Goal: Find contact information: Find contact information

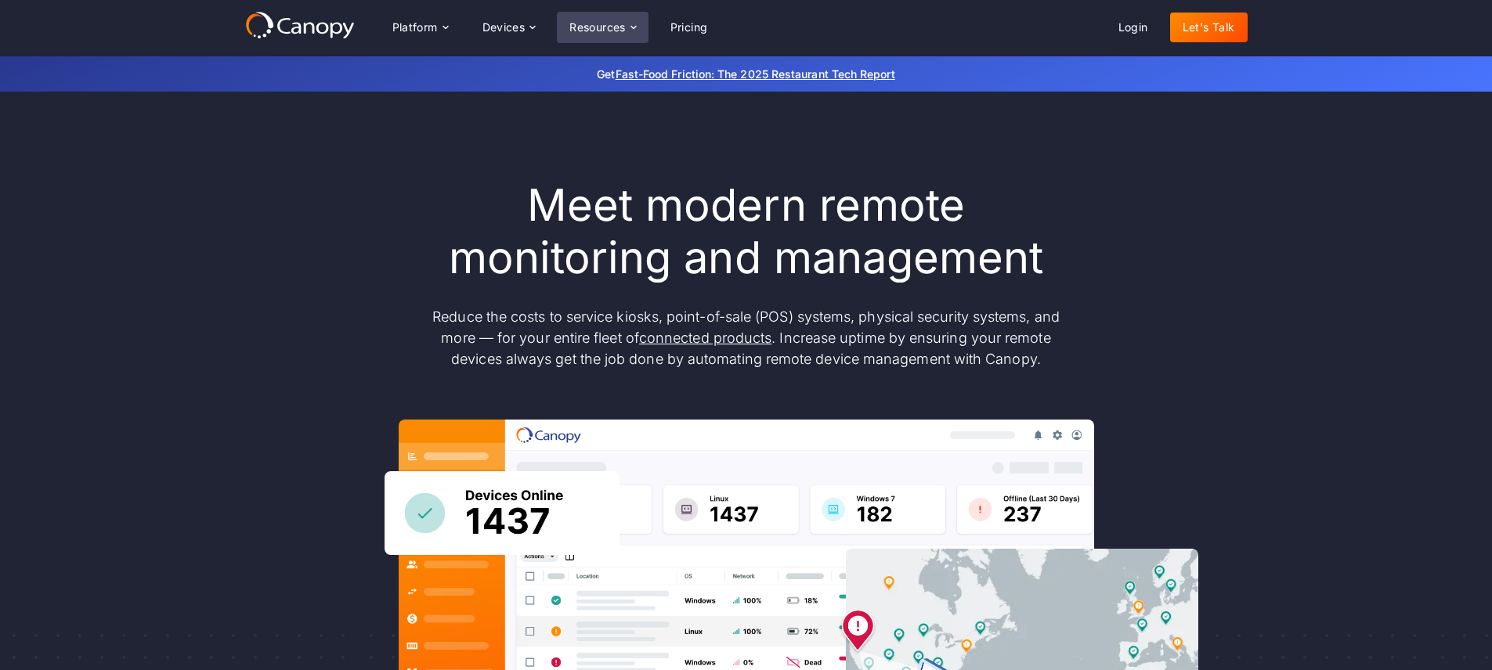
click at [625, 23] on div "Resources" at bounding box center [597, 27] width 56 height 11
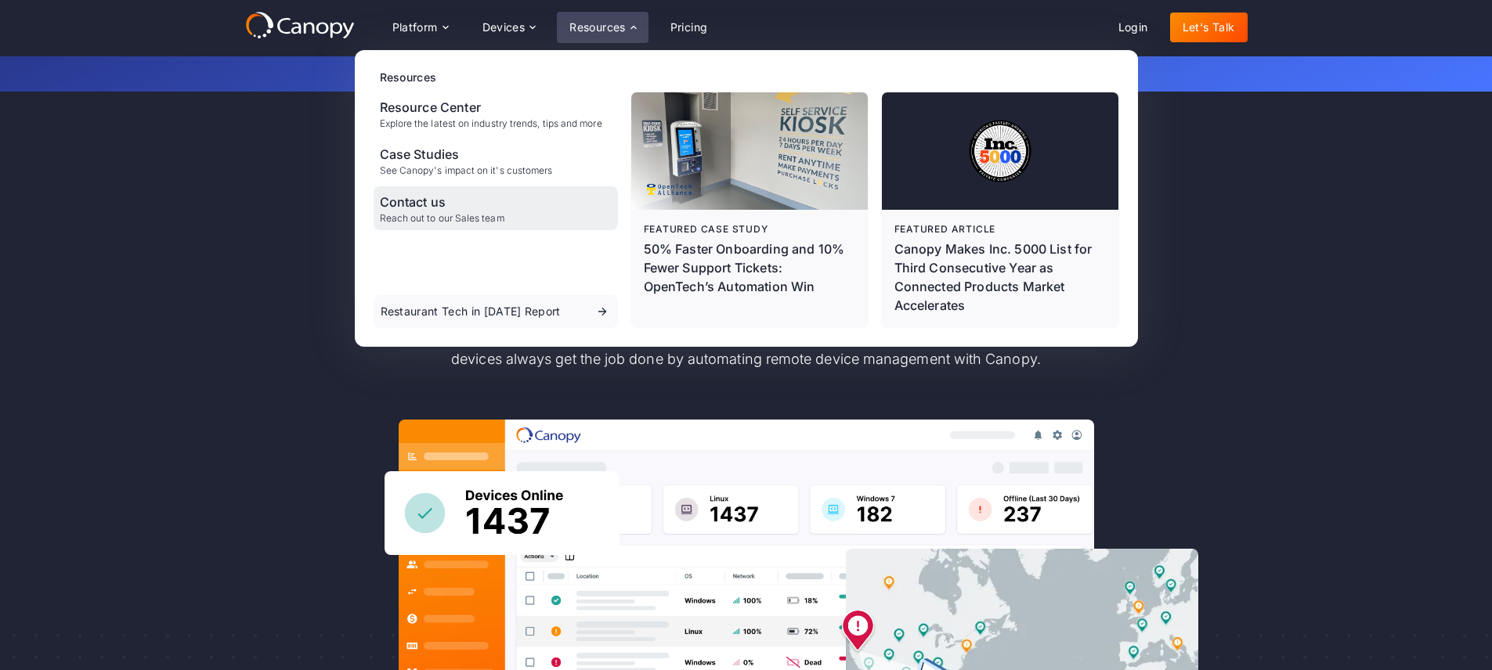
click at [375, 215] on div "Contact us Reach out to our Sales team" at bounding box center [496, 208] width 244 height 44
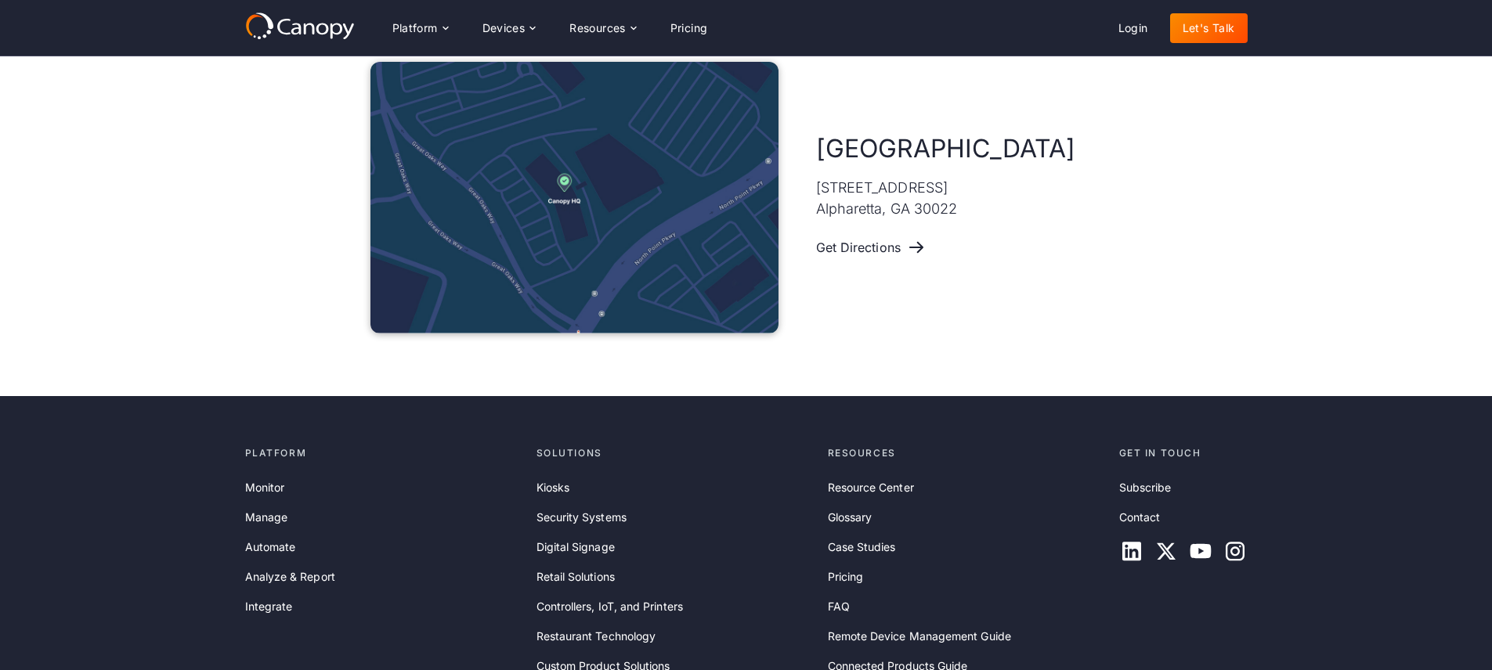
scroll to position [1119, 0]
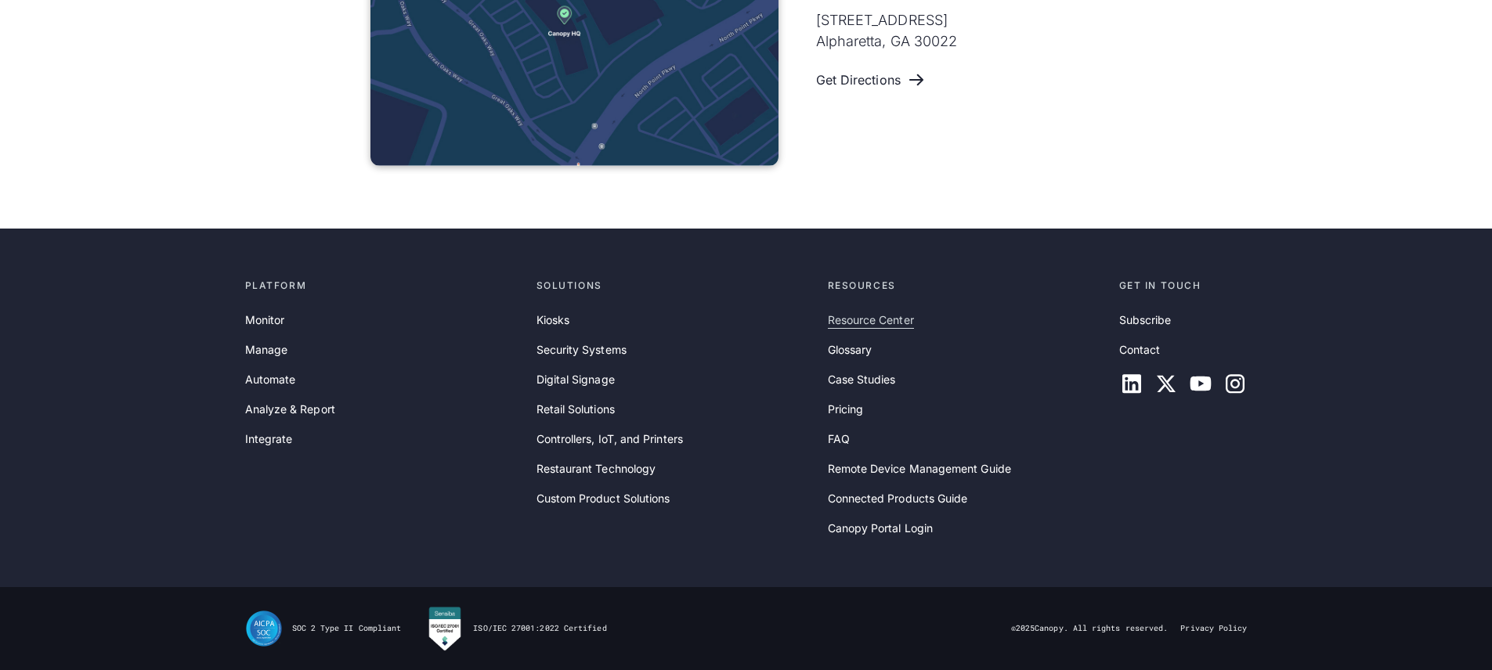
click at [895, 318] on link "Resource Center" at bounding box center [871, 320] width 86 height 17
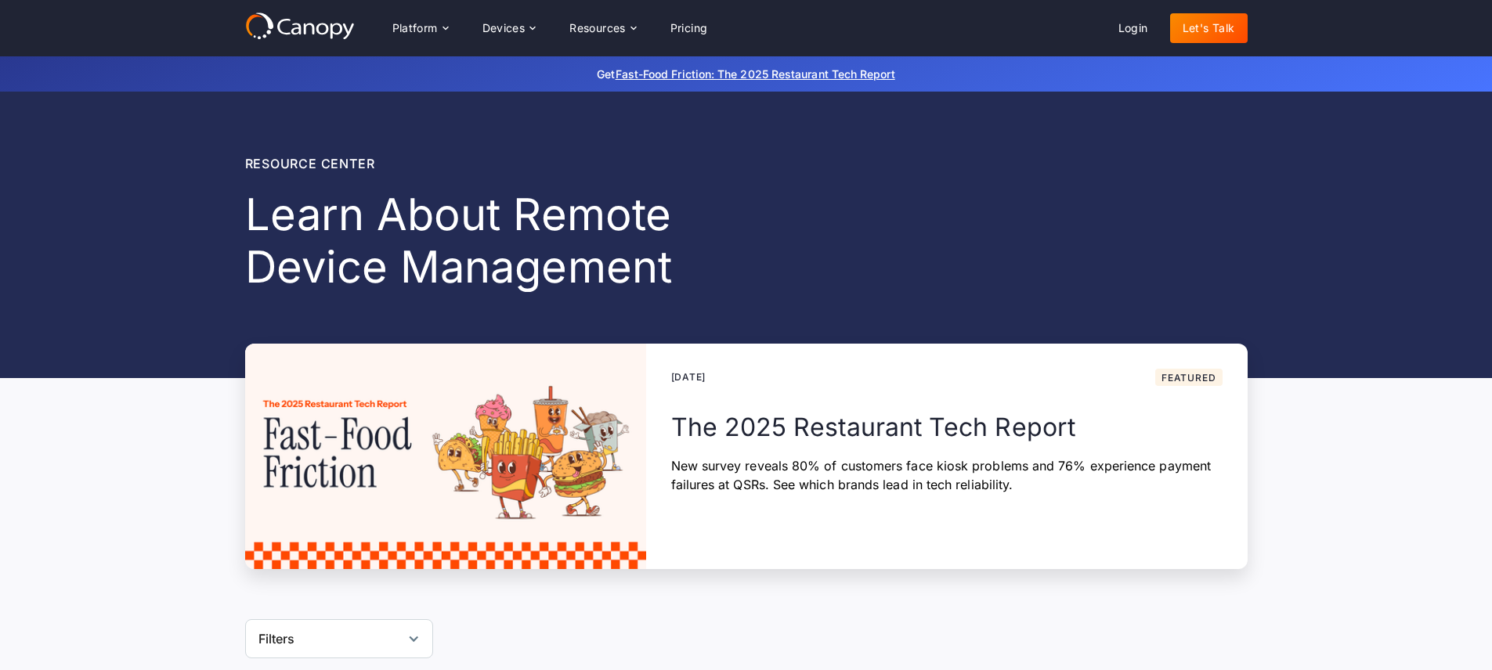
click at [340, 14] on icon at bounding box center [300, 26] width 110 height 28
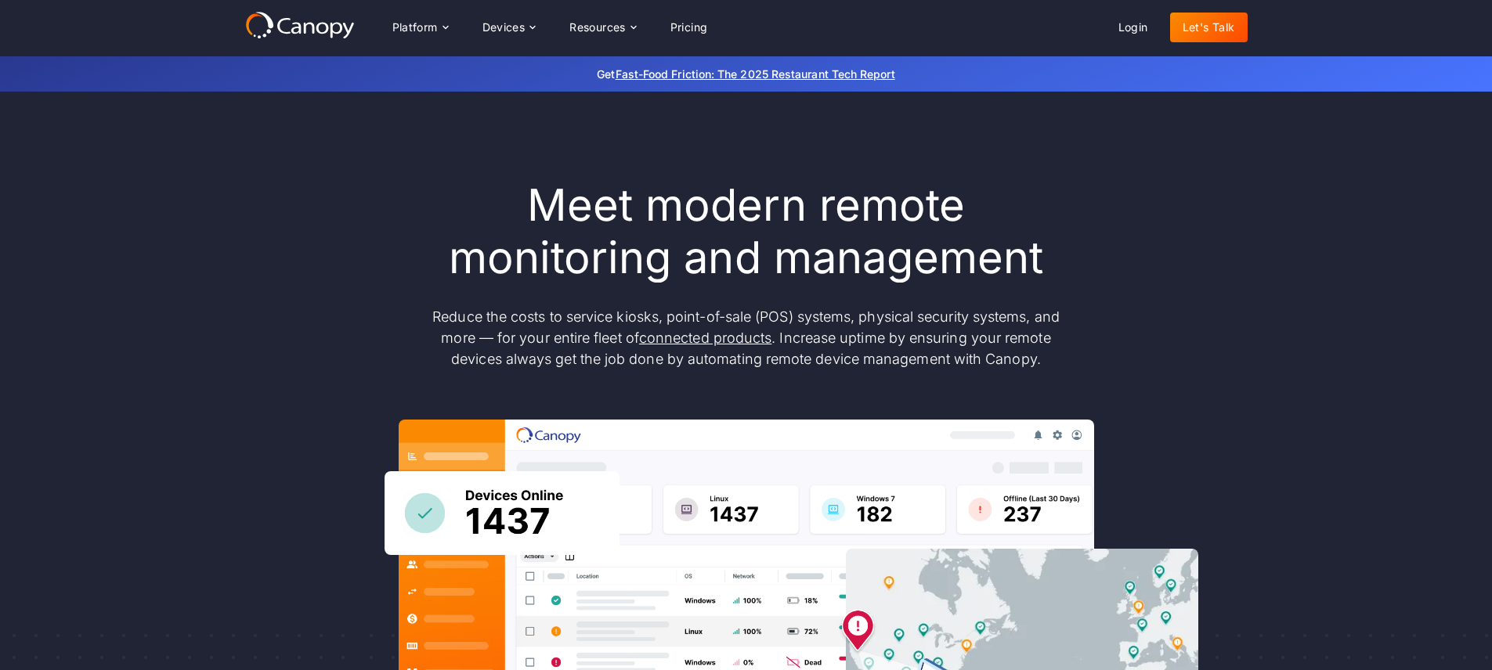
click at [305, 199] on div "Meet modern remote monitoring and management Reduce the costs to service kiosks…" at bounding box center [746, 513] width 1003 height 668
drag, startPoint x: 1253, startPoint y: 289, endPoint x: 1265, endPoint y: 285, distance: 12.4
click at [1255, 290] on div "Meet modern remote monitoring and management Reduce the costs to service kiosks…" at bounding box center [746, 514] width 1492 height 844
